Goal: Navigation & Orientation: Find specific page/section

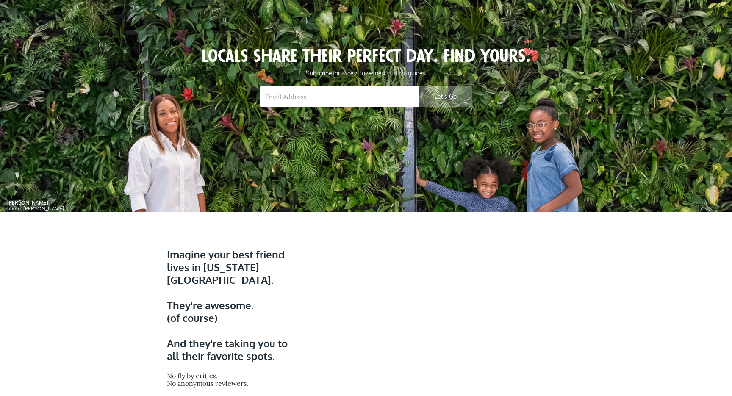
scroll to position [72, 0]
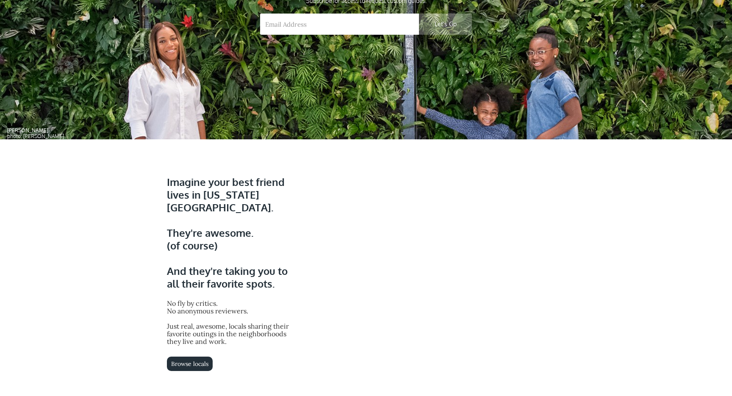
click at [189, 346] on div "Imagine your best friend lives in New York City. They're awesome. (of course) ‍…" at bounding box center [366, 367] width 407 height 400
click at [188, 349] on div "Imagine your best friend lives in New York City. They're awesome. (of course) ‍…" at bounding box center [366, 367] width 407 height 400
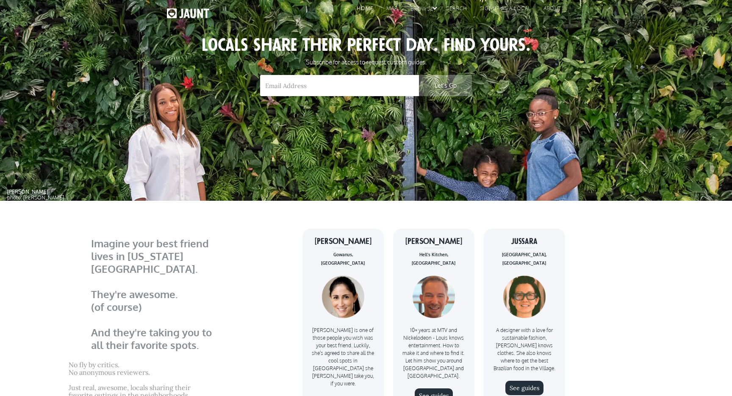
scroll to position [0, 0]
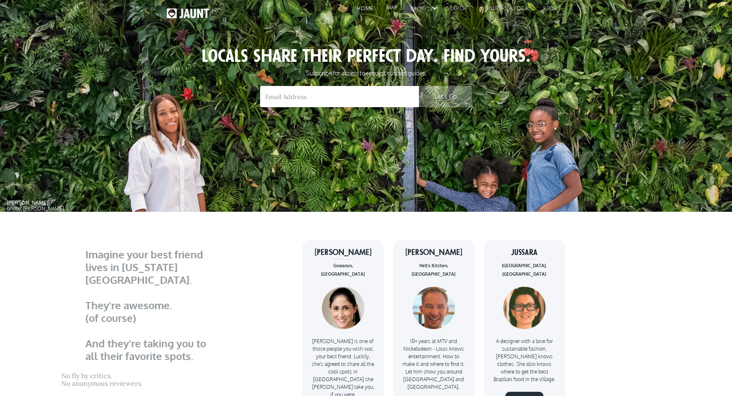
click at [393, 6] on link "map" at bounding box center [390, 9] width 24 height 13
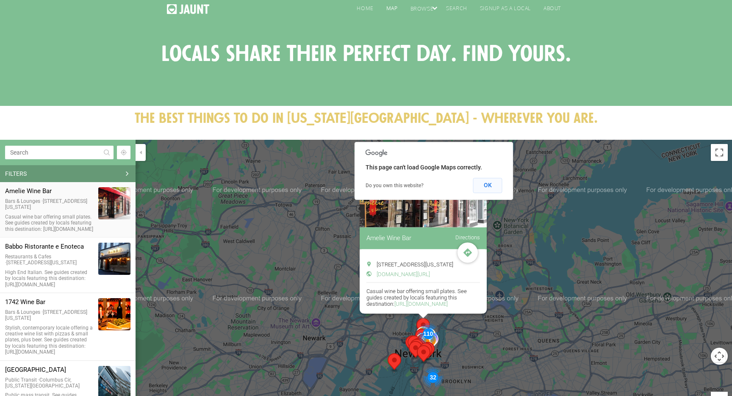
click at [496, 188] on button "OK" at bounding box center [487, 185] width 29 height 15
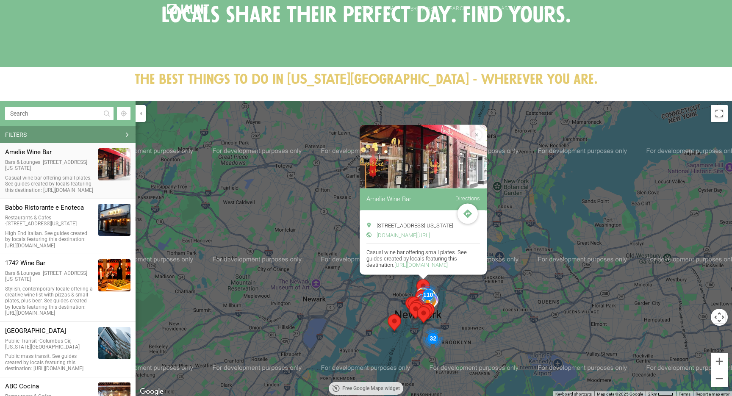
scroll to position [45, 0]
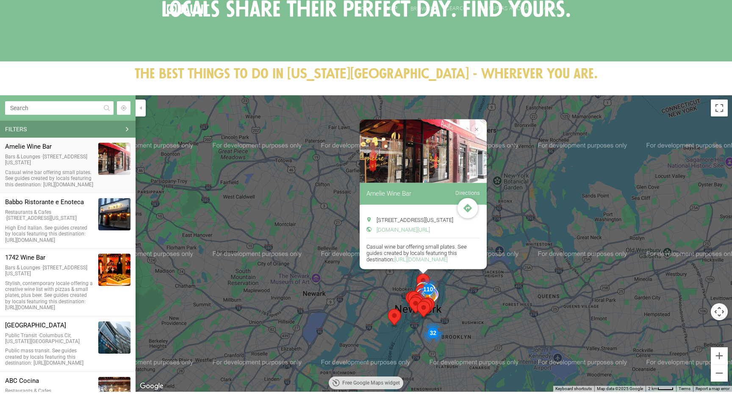
click at [427, 289] on div "110" at bounding box center [428, 289] width 22 height 22
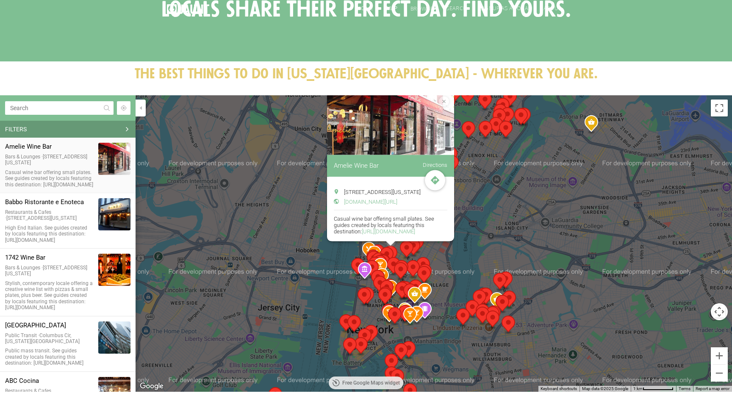
click at [389, 325] on img "Hwa Yuan" at bounding box center [395, 316] width 14 height 19
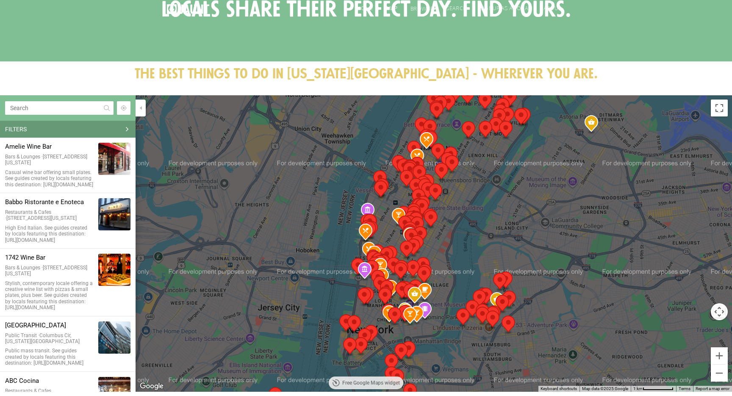
scroll to position [7415, 0]
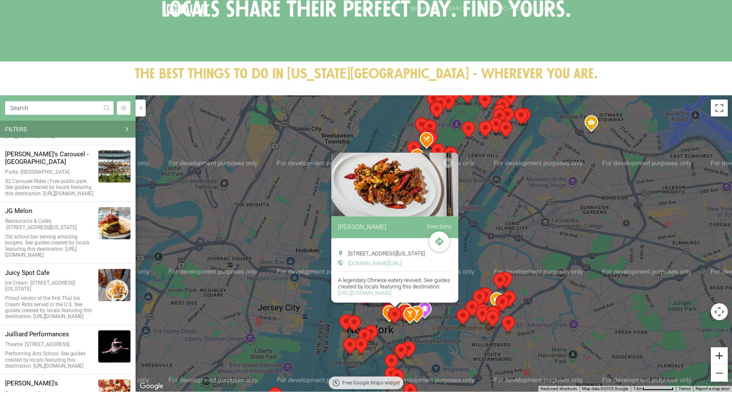
click at [718, 356] on button "Zoom in" at bounding box center [719, 356] width 17 height 17
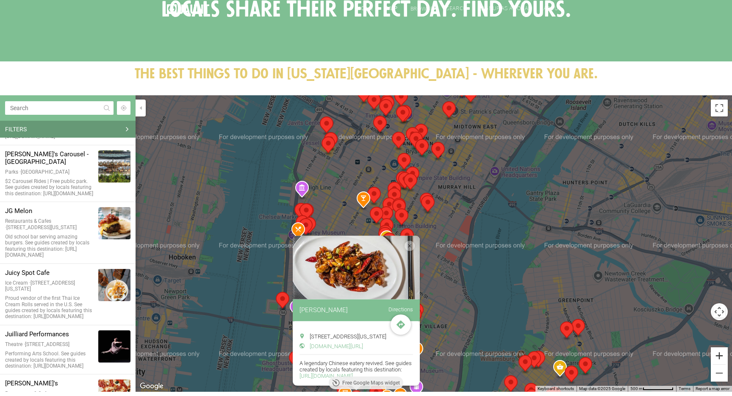
click at [718, 356] on button "Zoom in" at bounding box center [719, 356] width 17 height 17
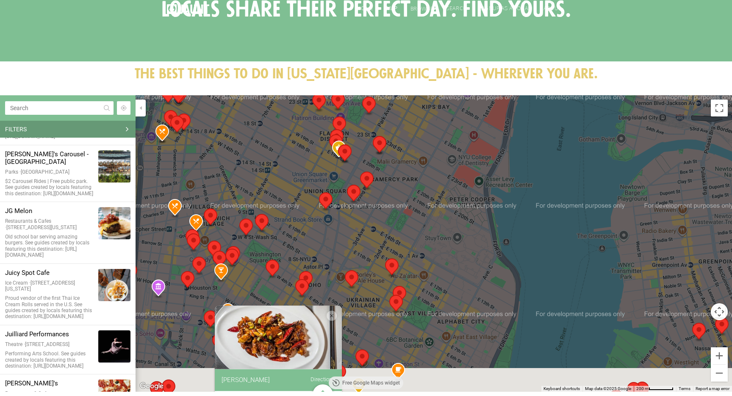
drag, startPoint x: 435, startPoint y: 327, endPoint x: 435, endPoint y: 131, distance: 196.2
click at [435, 131] on div "[PERSON_NAME] Directions [STREET_ADDRESS][US_STATE] [DOMAIN_NAME][URL] [URL][DO…" at bounding box center [434, 243] width 597 height 297
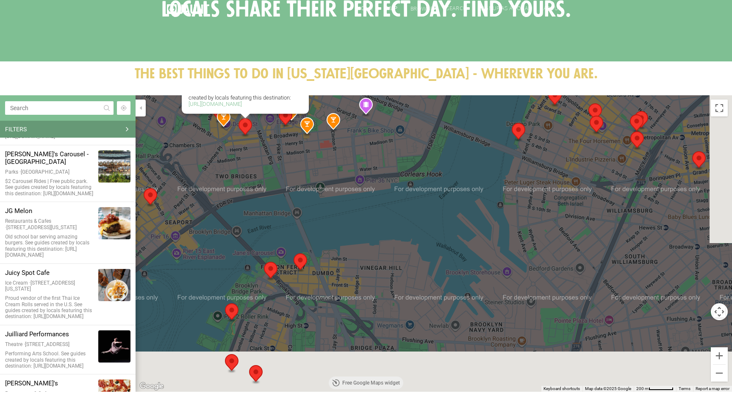
drag, startPoint x: 466, startPoint y: 292, endPoint x: 414, endPoint y: 124, distance: 176.6
click at [414, 124] on div "[PERSON_NAME] Directions [STREET_ADDRESS][US_STATE] [DOMAIN_NAME][URL] [URL][DO…" at bounding box center [434, 243] width 597 height 297
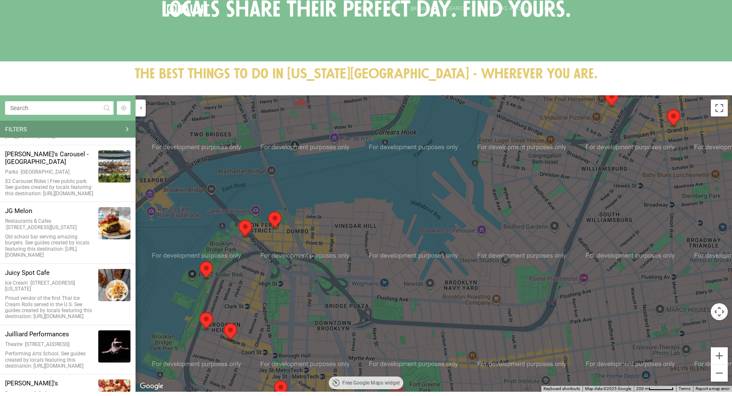
click at [276, 215] on img "One Girl Cookies" at bounding box center [275, 220] width 14 height 19
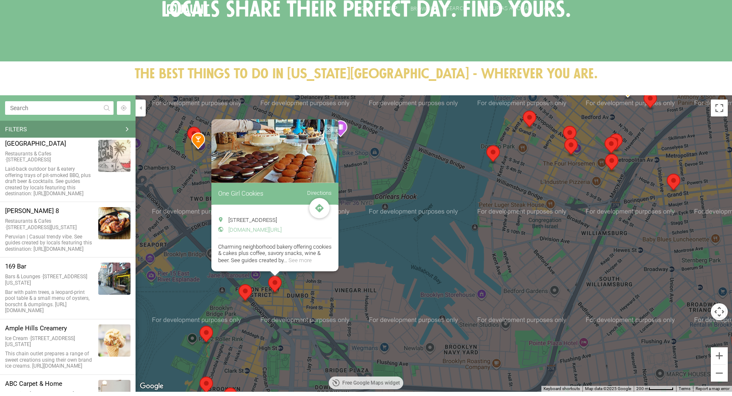
click at [249, 290] on img "Juliana's" at bounding box center [246, 293] width 14 height 19
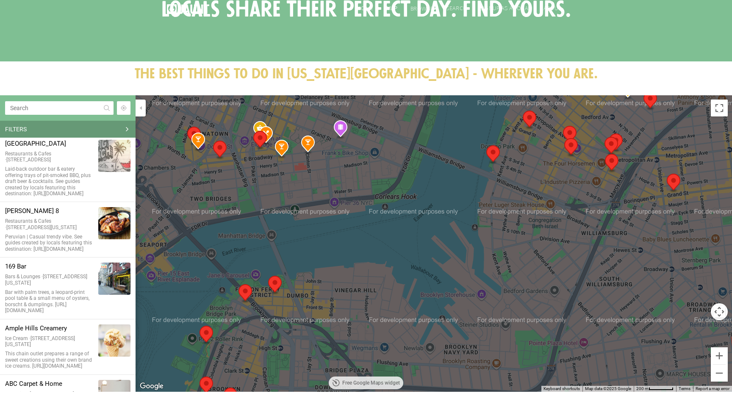
scroll to position [7922, 0]
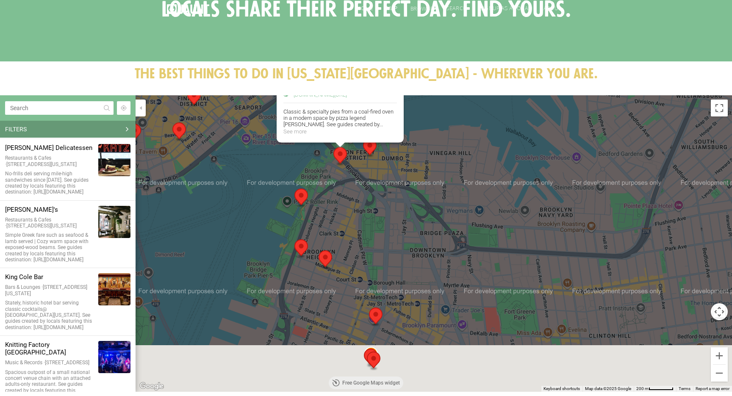
drag, startPoint x: 300, startPoint y: 351, endPoint x: 393, endPoint y: 213, distance: 167.0
click at [395, 213] on div "[PERSON_NAME]'s Directions [STREET_ADDRESS][PERSON_NAME] [DOMAIN_NAME][URL]" at bounding box center [434, 243] width 597 height 297
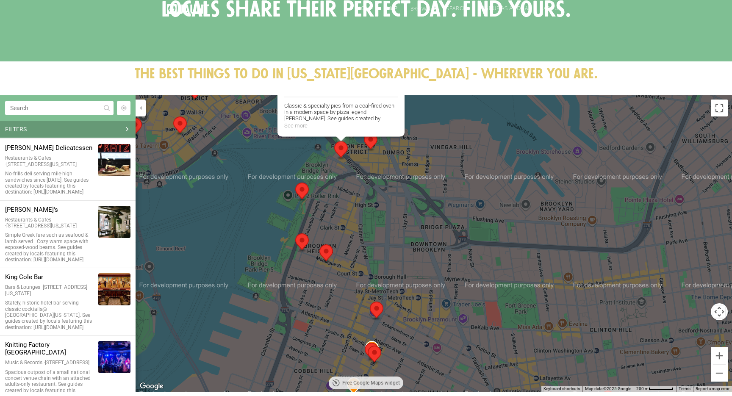
click at [328, 255] on img "Lassen & Hennigs" at bounding box center [327, 254] width 14 height 19
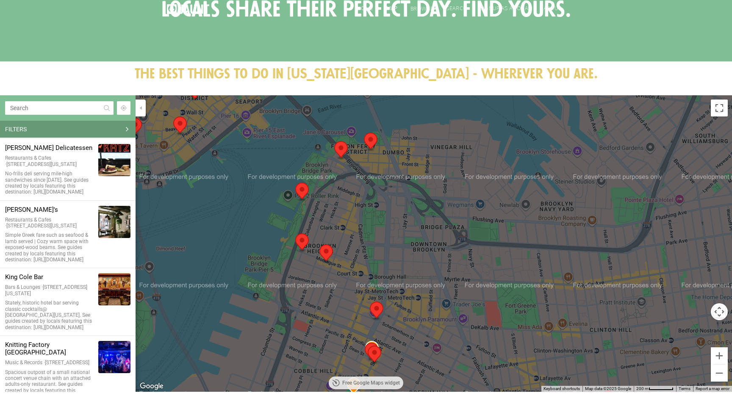
scroll to position [8974, 0]
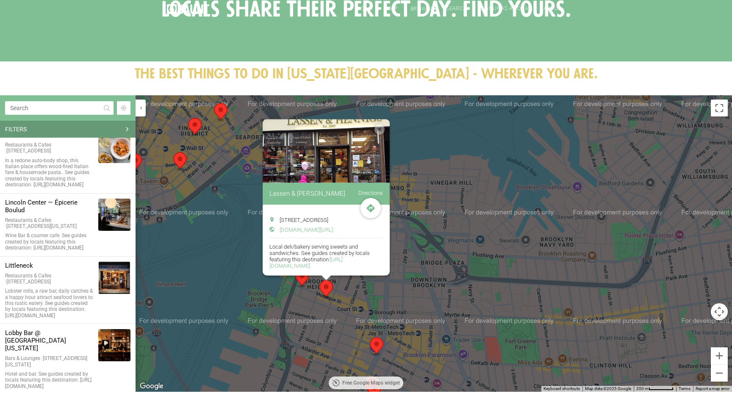
click at [378, 344] on img "New York Transit Museum" at bounding box center [377, 346] width 14 height 19
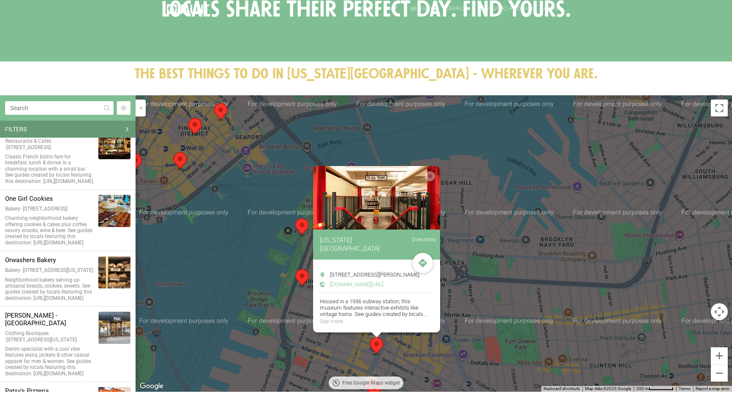
click at [498, 293] on div "To navigate, press the arrow keys. [US_STATE][GEOGRAPHIC_DATA] Directions [STRE…" at bounding box center [434, 243] width 597 height 297
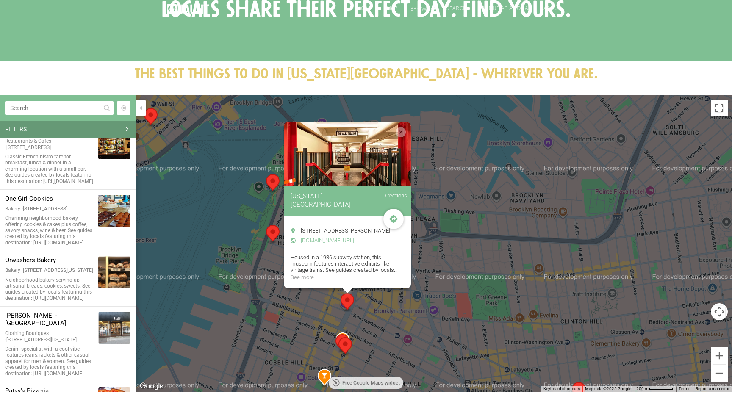
drag, startPoint x: 523, startPoint y: 301, endPoint x: 490, endPoint y: 245, distance: 64.4
click at [491, 245] on div "[US_STATE][GEOGRAPHIC_DATA] Directions [STREET_ADDRESS][PERSON_NAME] [DOMAIN_NA…" at bounding box center [434, 243] width 597 height 297
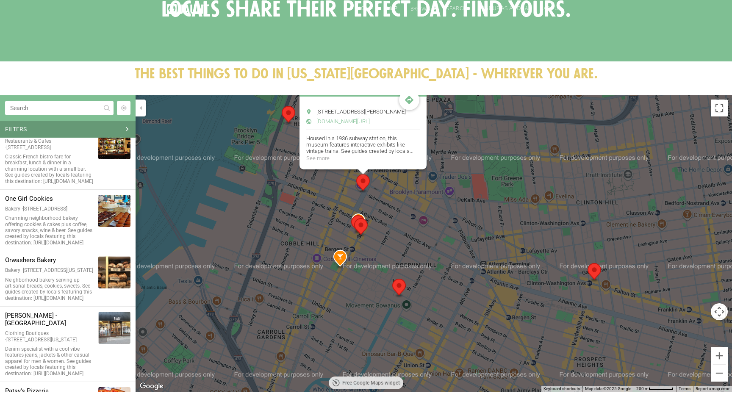
drag, startPoint x: 531, startPoint y: 251, endPoint x: 548, endPoint y: 146, distance: 106.4
click at [548, 146] on div "[US_STATE][GEOGRAPHIC_DATA] Directions [STREET_ADDRESS][PERSON_NAME] [DOMAIN_NA…" at bounding box center [434, 243] width 597 height 297
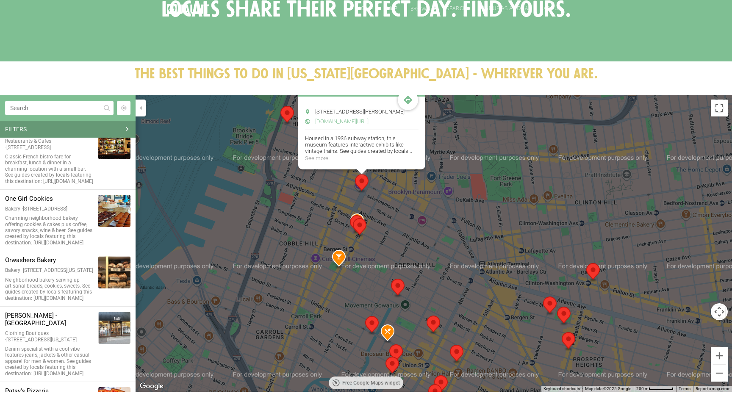
click at [401, 291] on img "Gotham Archery" at bounding box center [398, 288] width 14 height 19
